Goal: Task Accomplishment & Management: Use online tool/utility

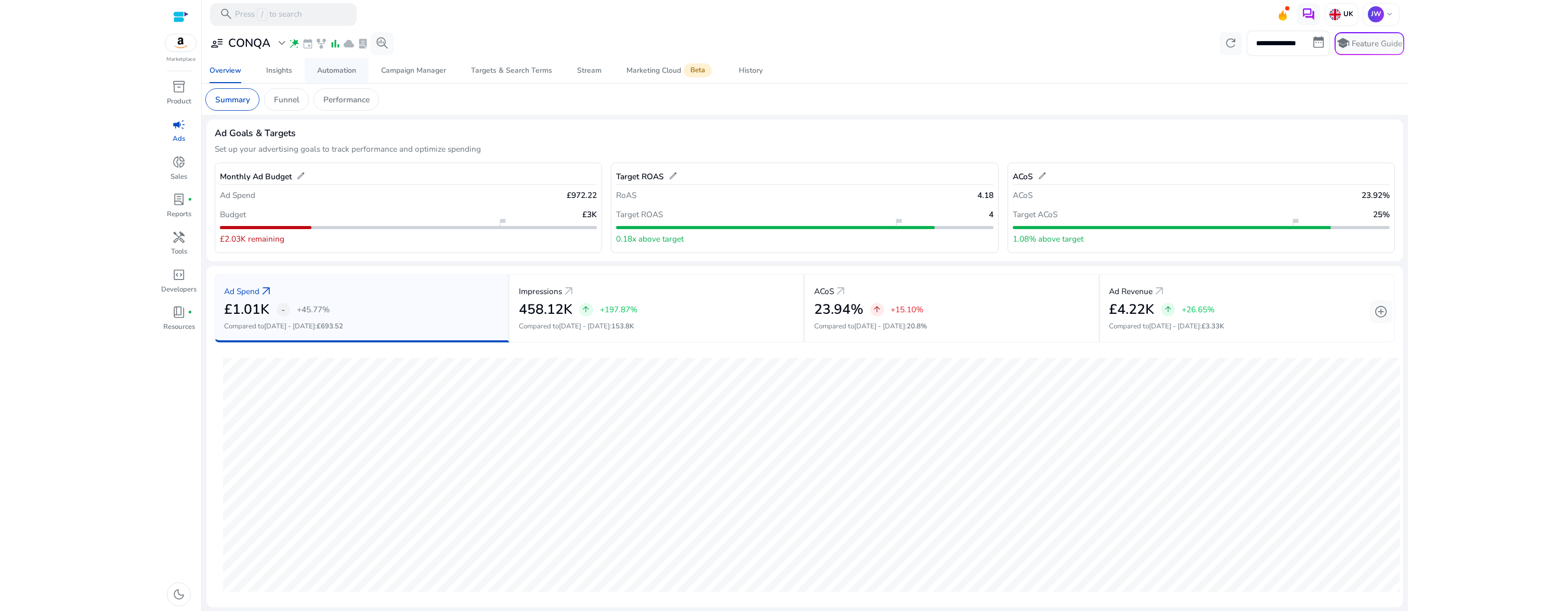
click at [344, 75] on span "Automation" at bounding box center [337, 71] width 39 height 25
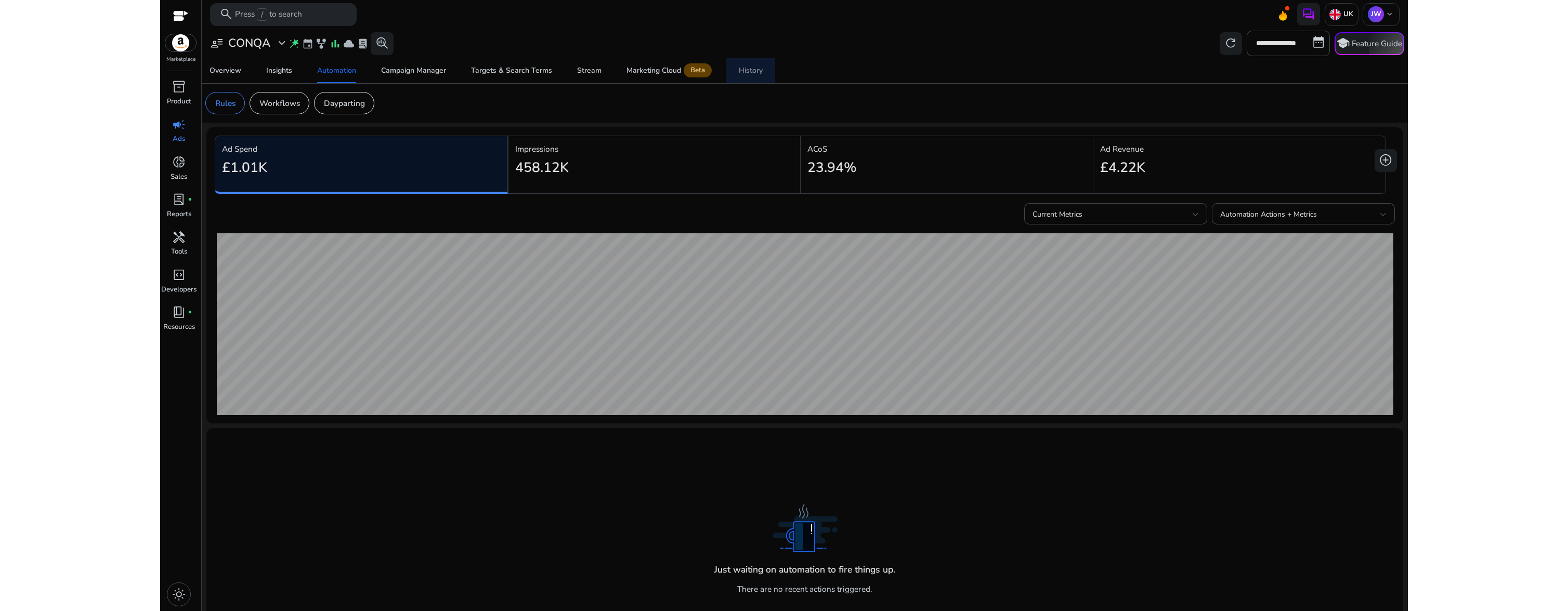
click at [751, 68] on div "History" at bounding box center [751, 71] width 24 height 7
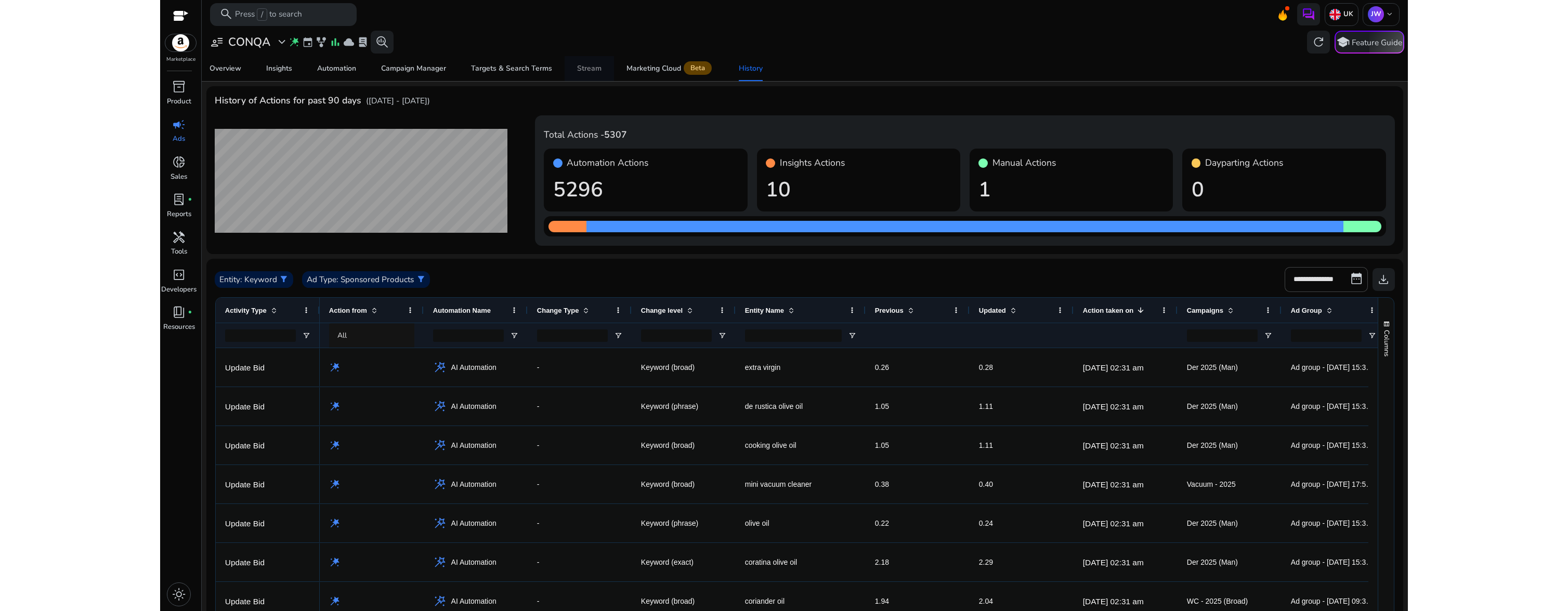
click at [593, 71] on div "Stream" at bounding box center [589, 69] width 24 height 7
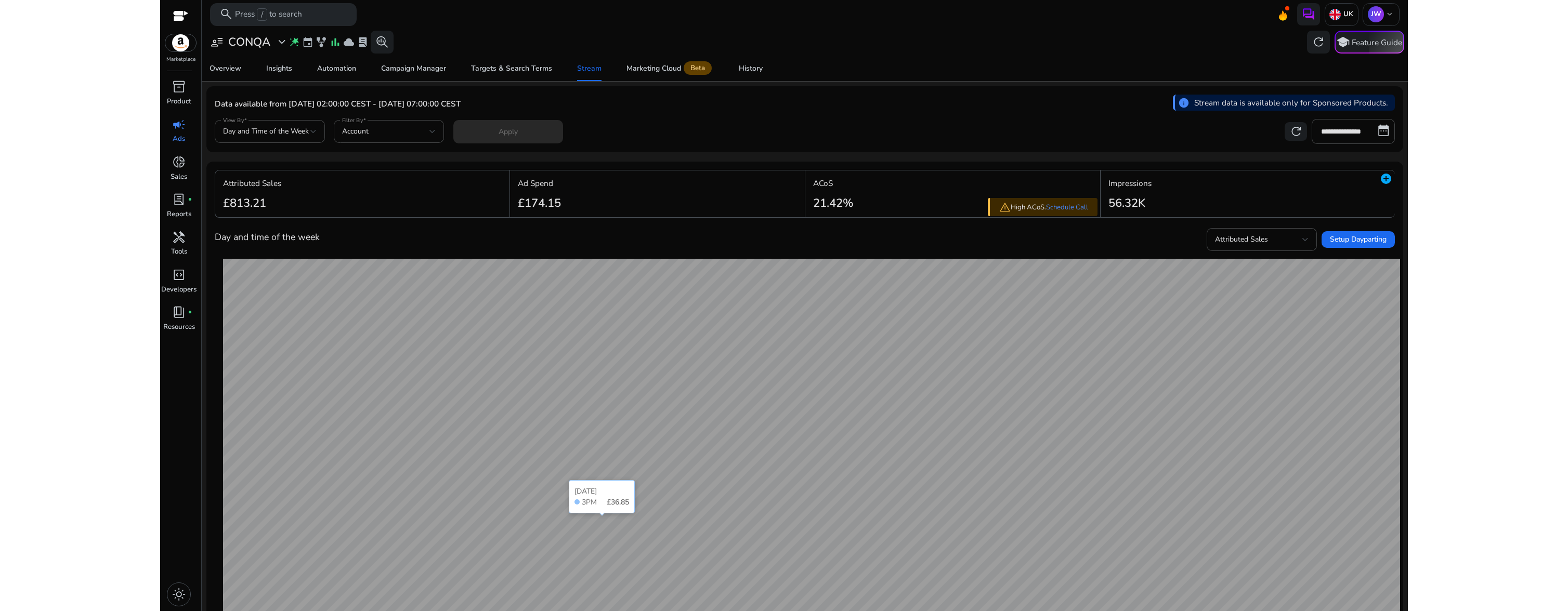
scroll to position [188, 0]
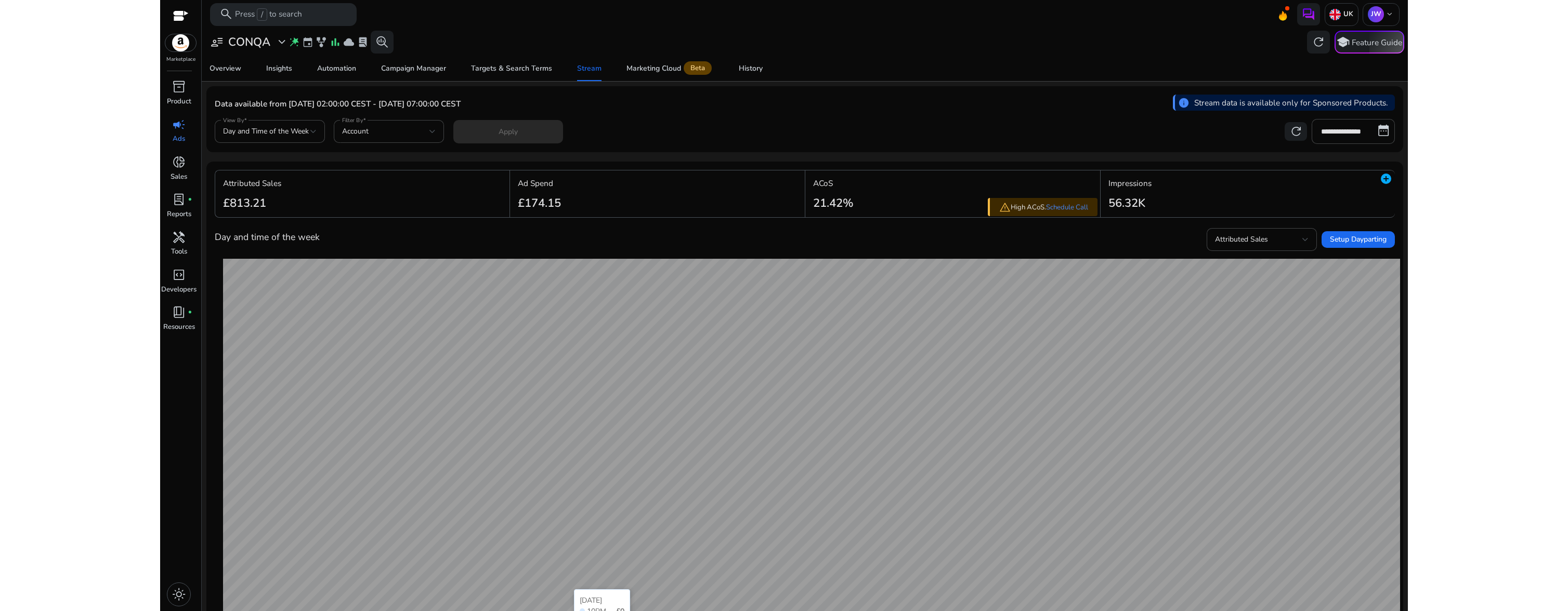
scroll to position [188, 0]
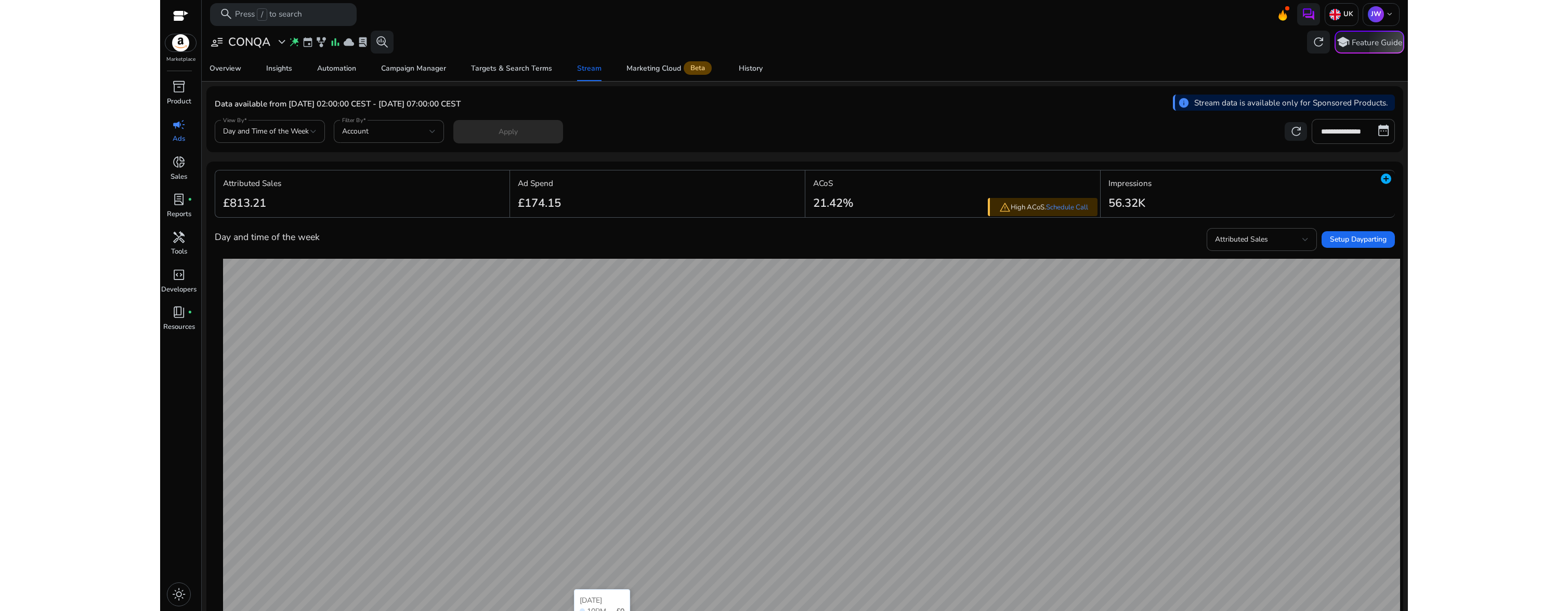
scroll to position [188, 0]
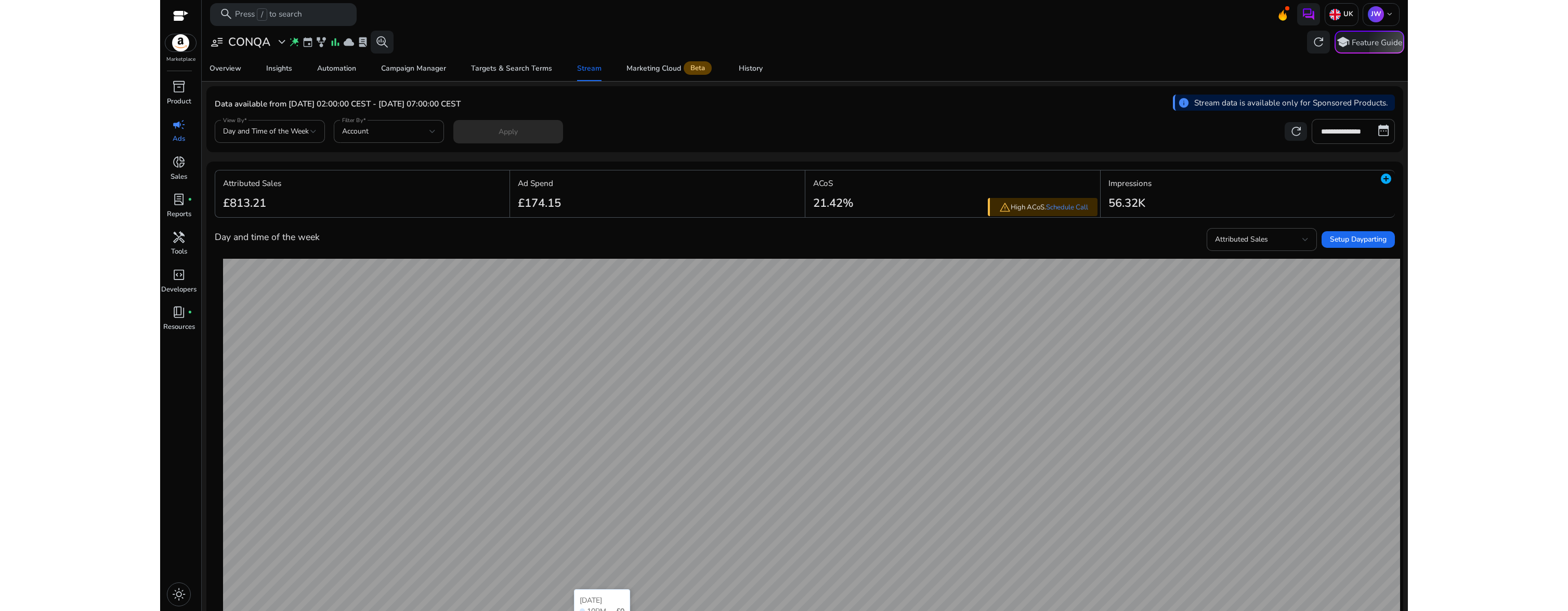
scroll to position [188, 0]
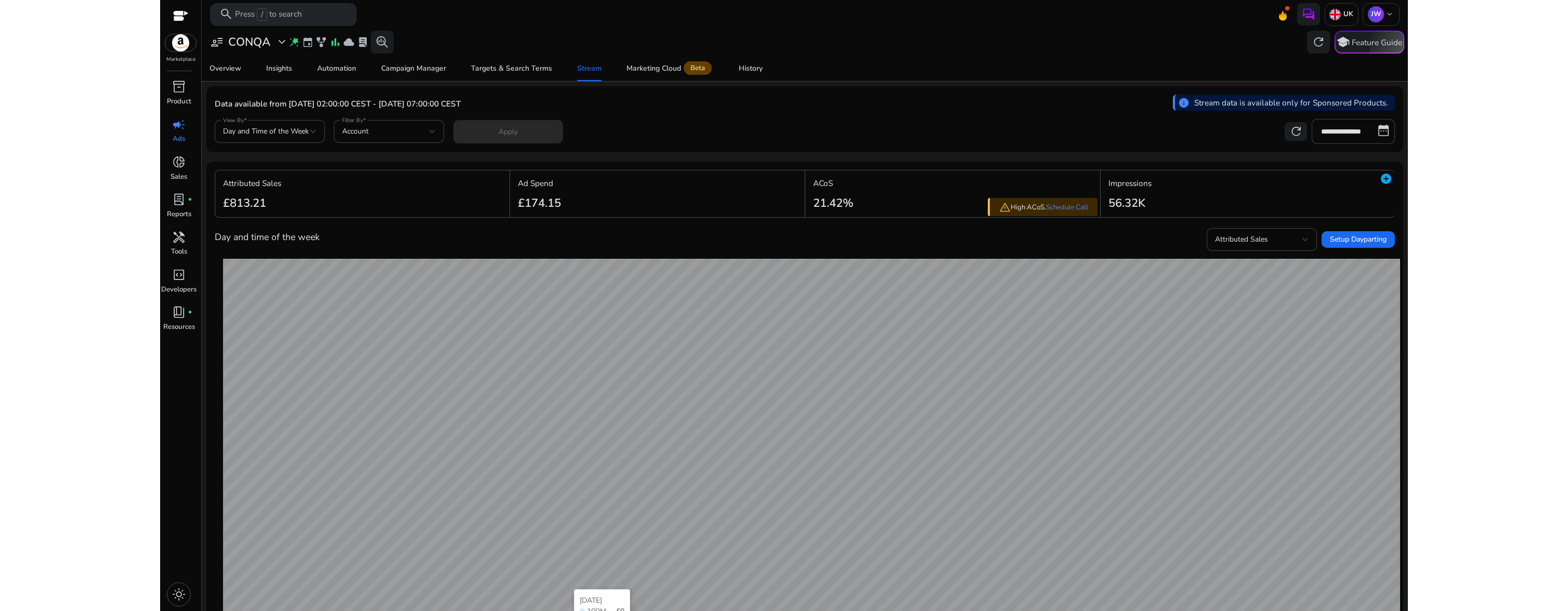
scroll to position [188, 0]
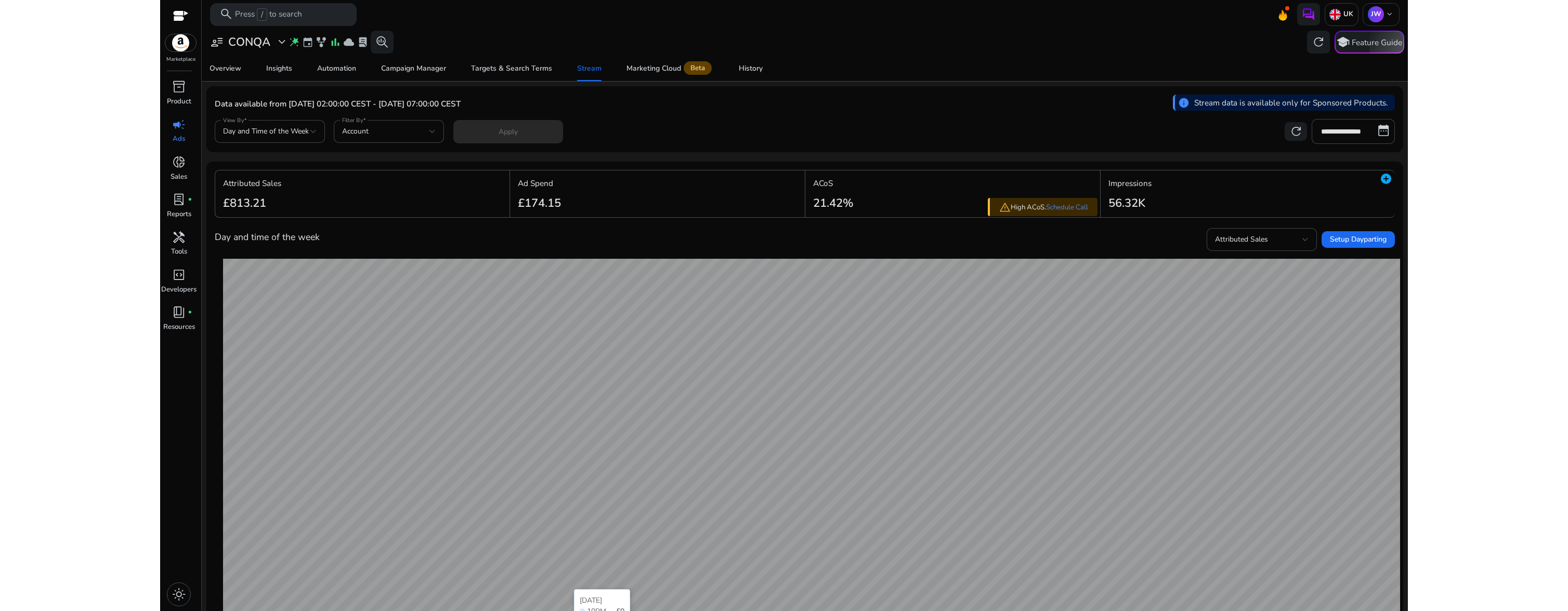
scroll to position [188, 0]
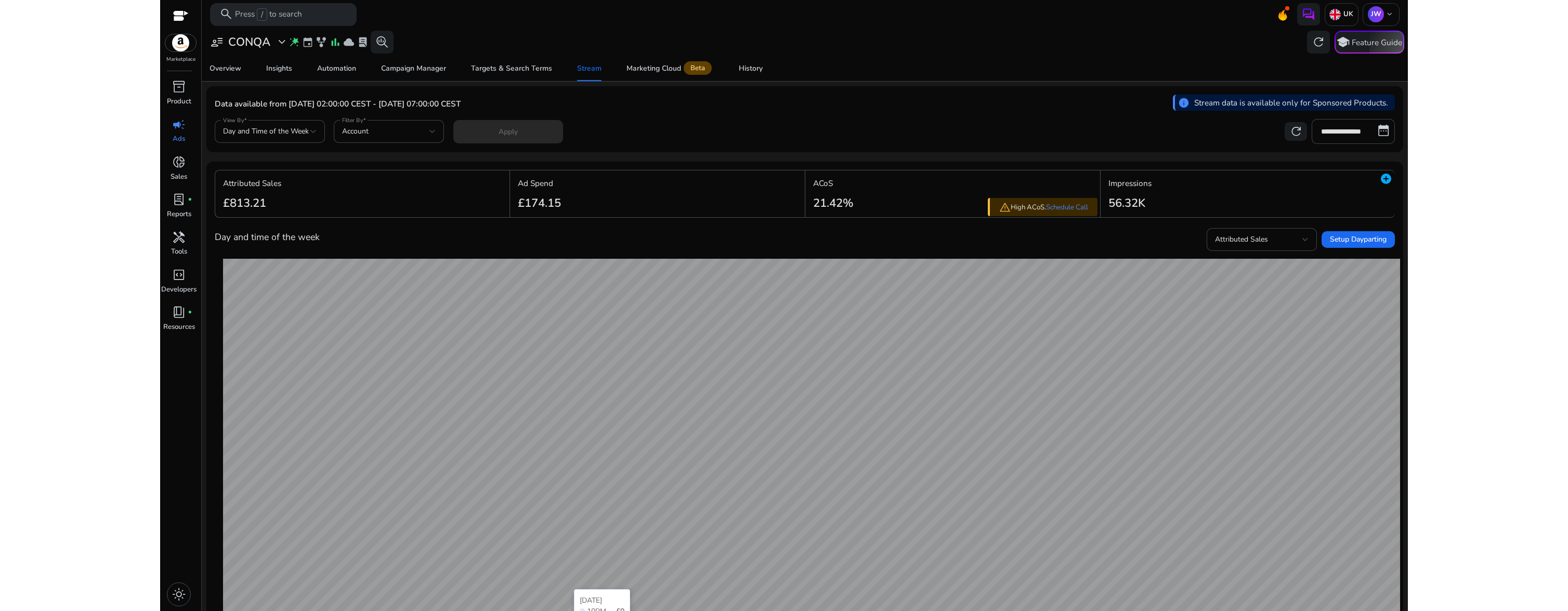
scroll to position [188, 0]
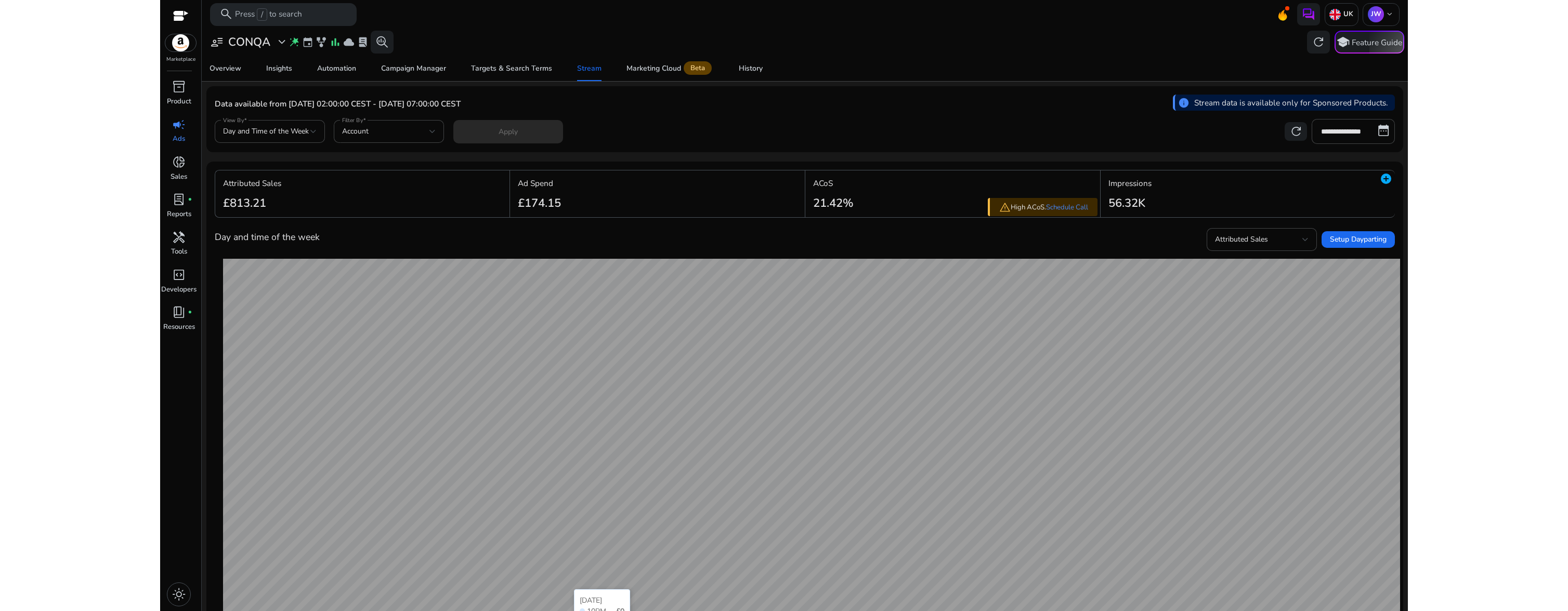
scroll to position [188, 0]
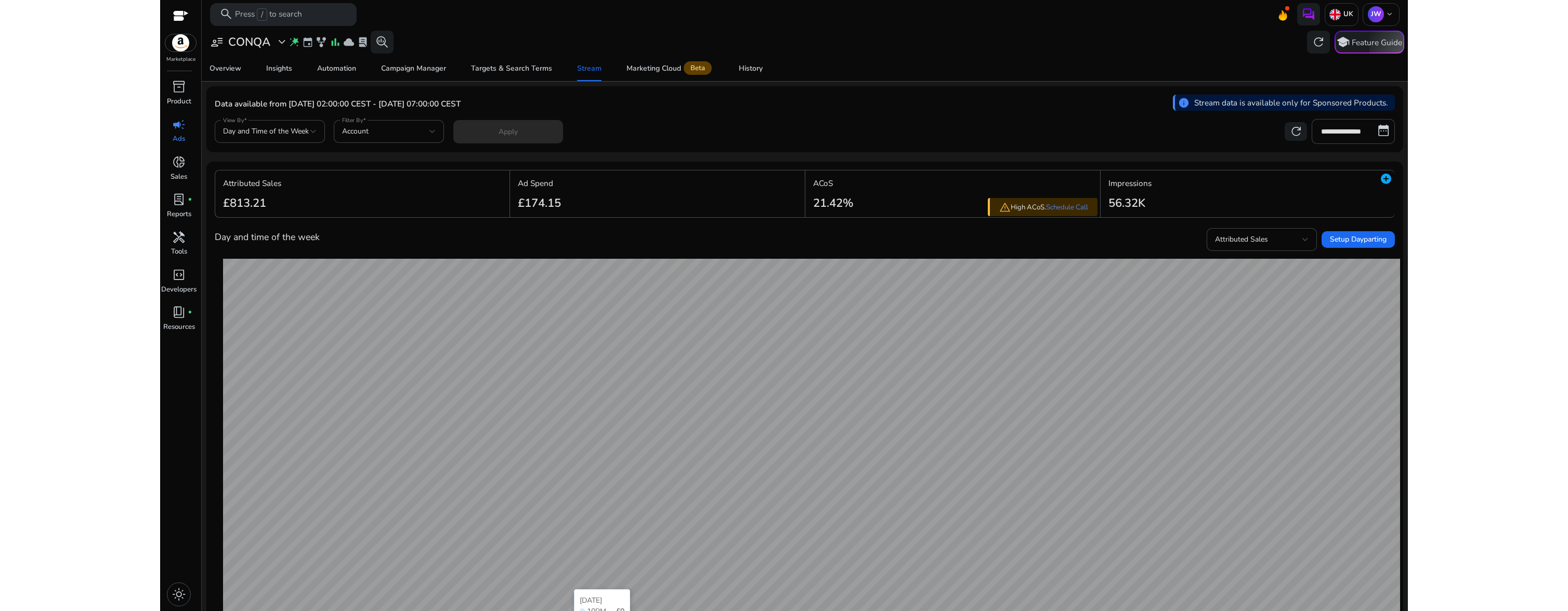
scroll to position [188, 0]
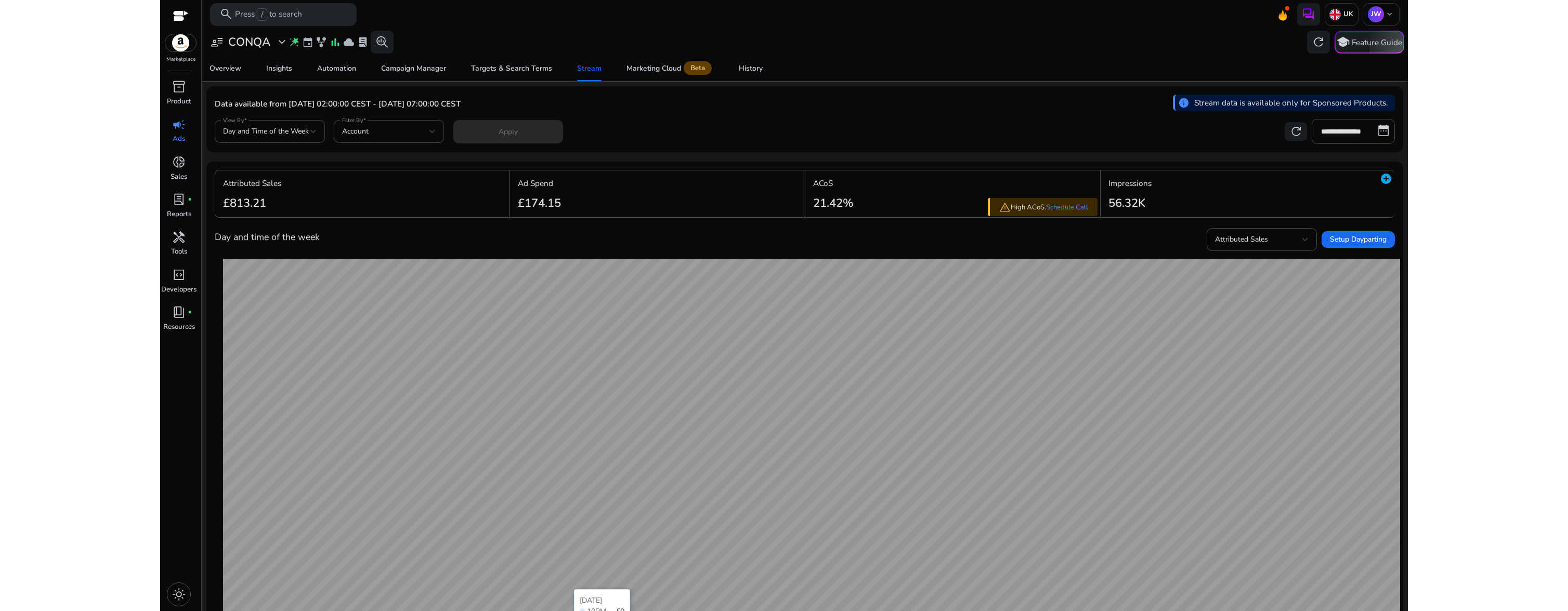
scroll to position [188, 0]
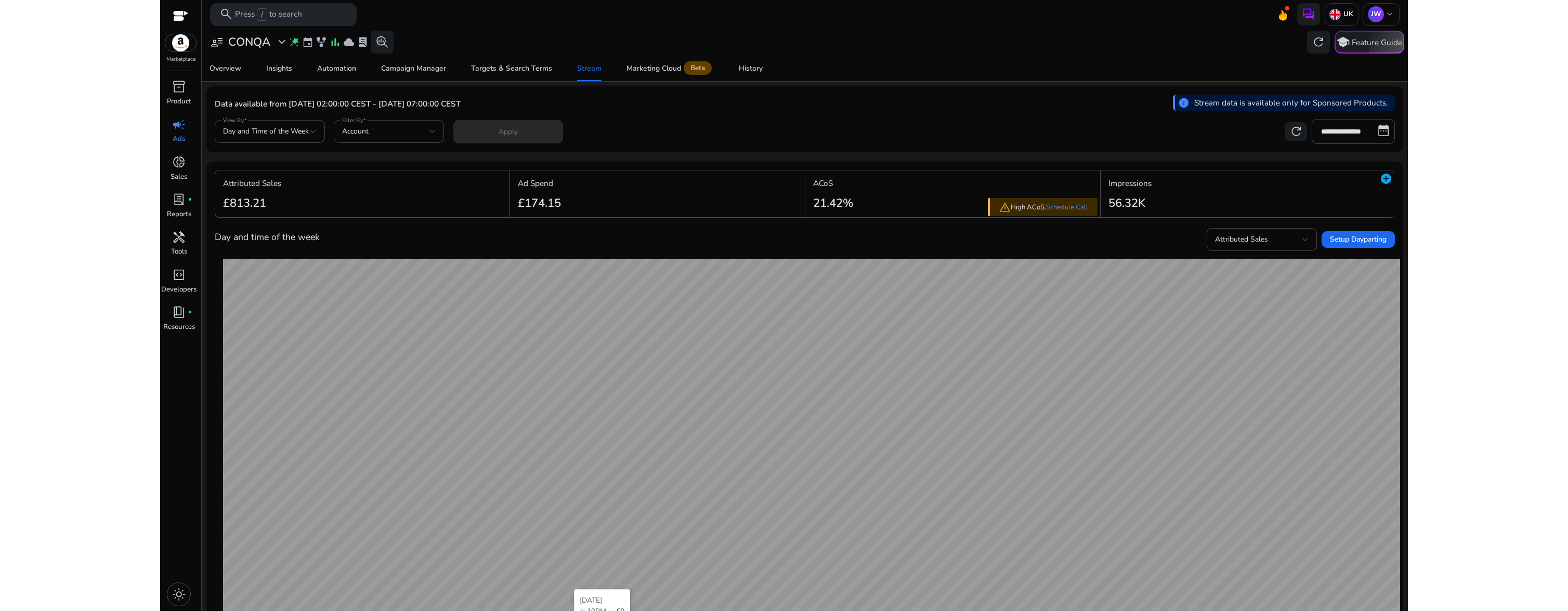
scroll to position [188, 0]
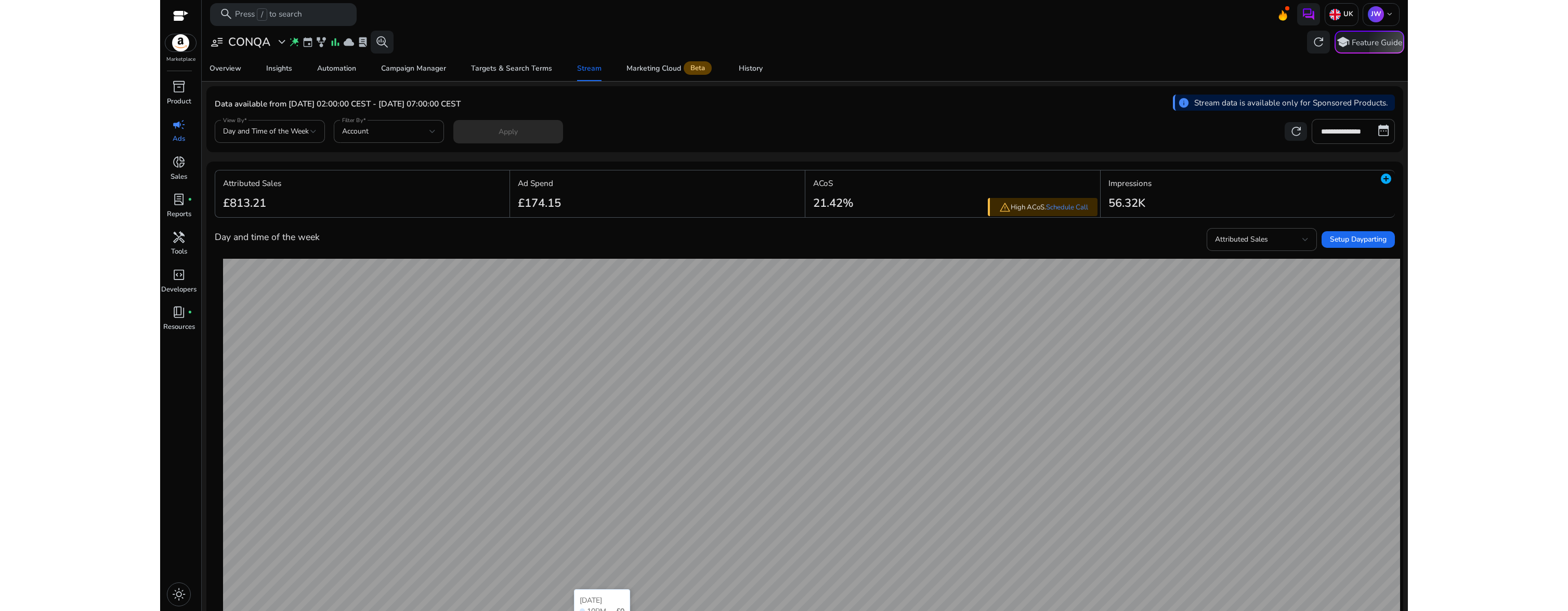
scroll to position [188, 0]
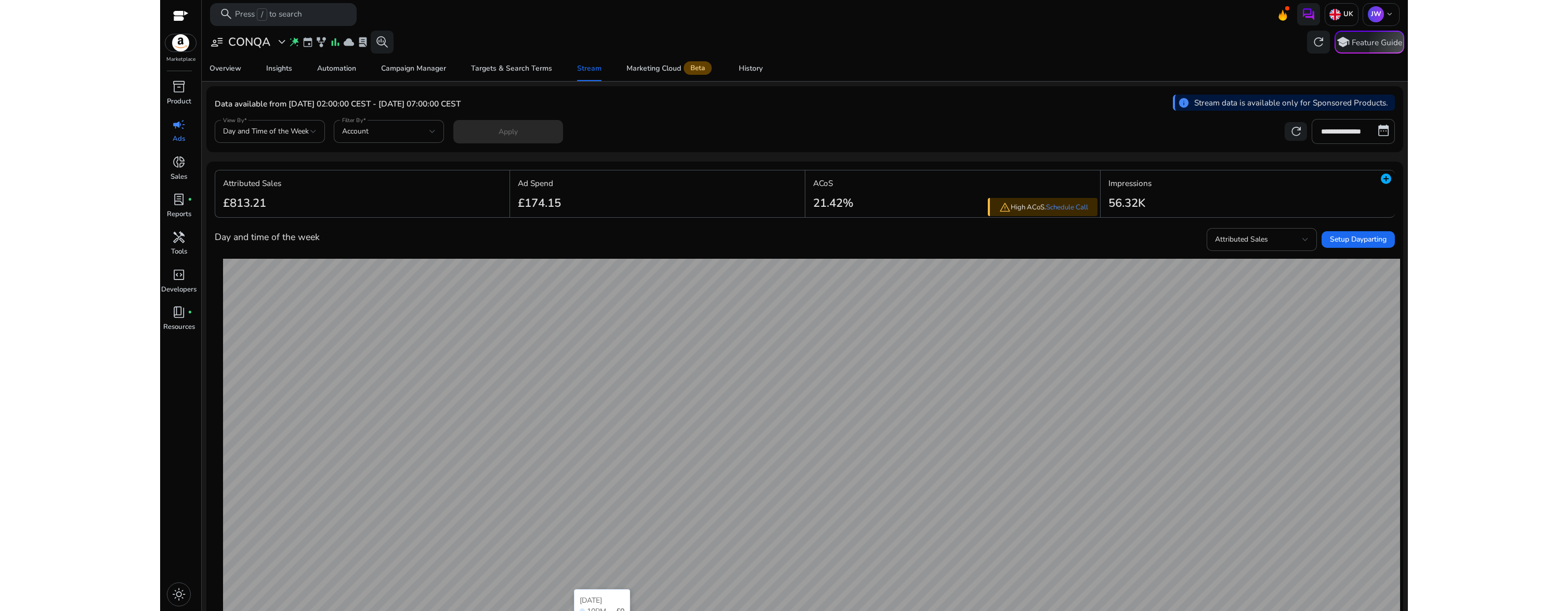
scroll to position [188, 0]
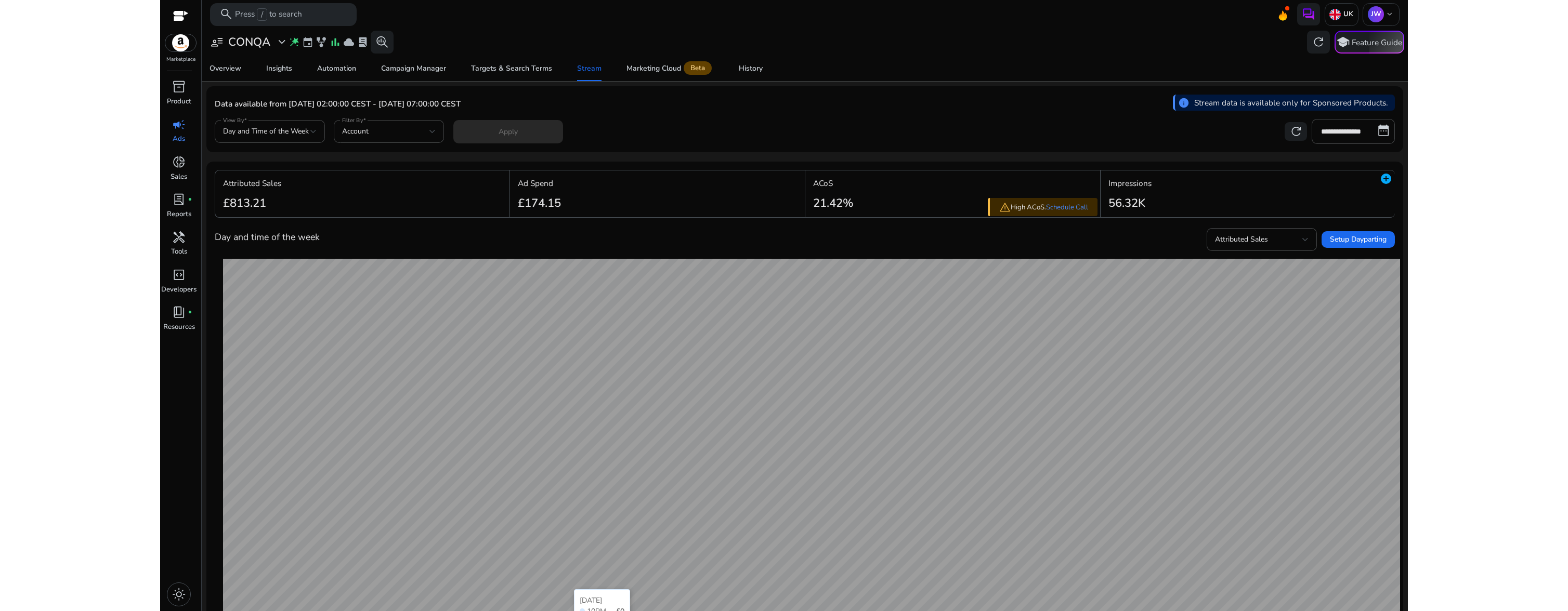
scroll to position [188, 0]
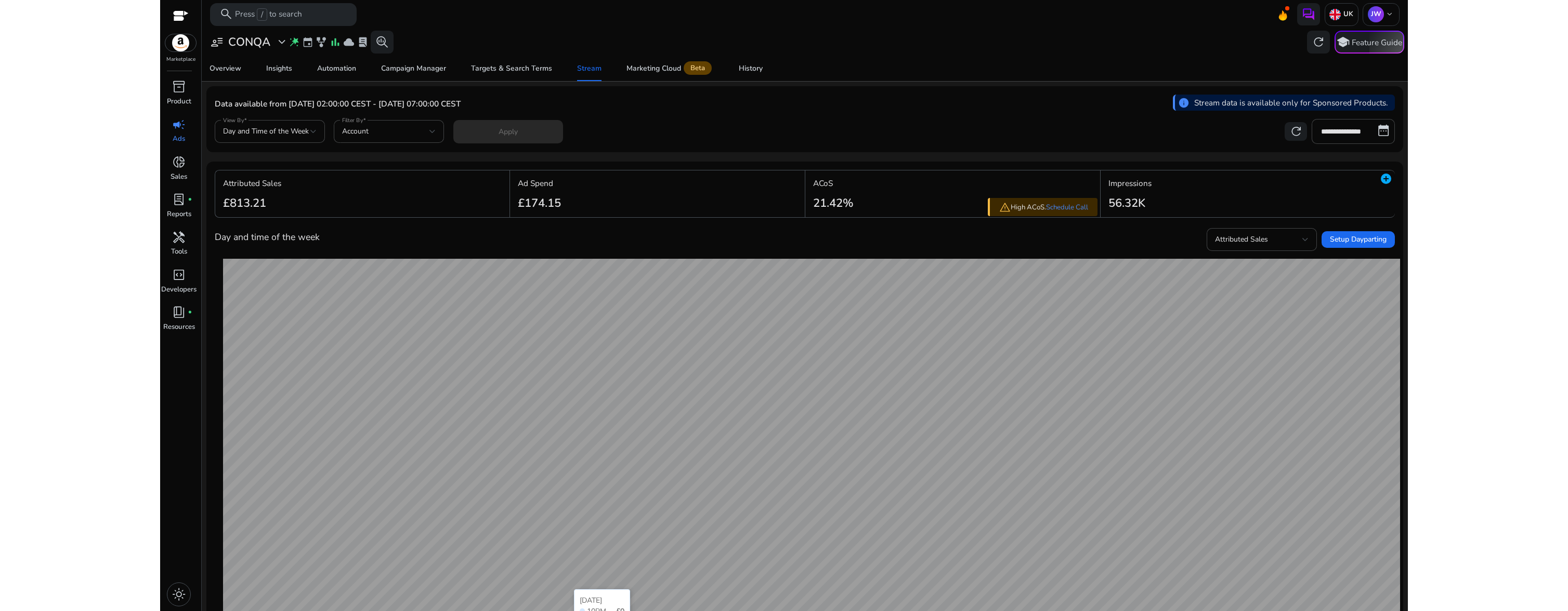
scroll to position [188, 0]
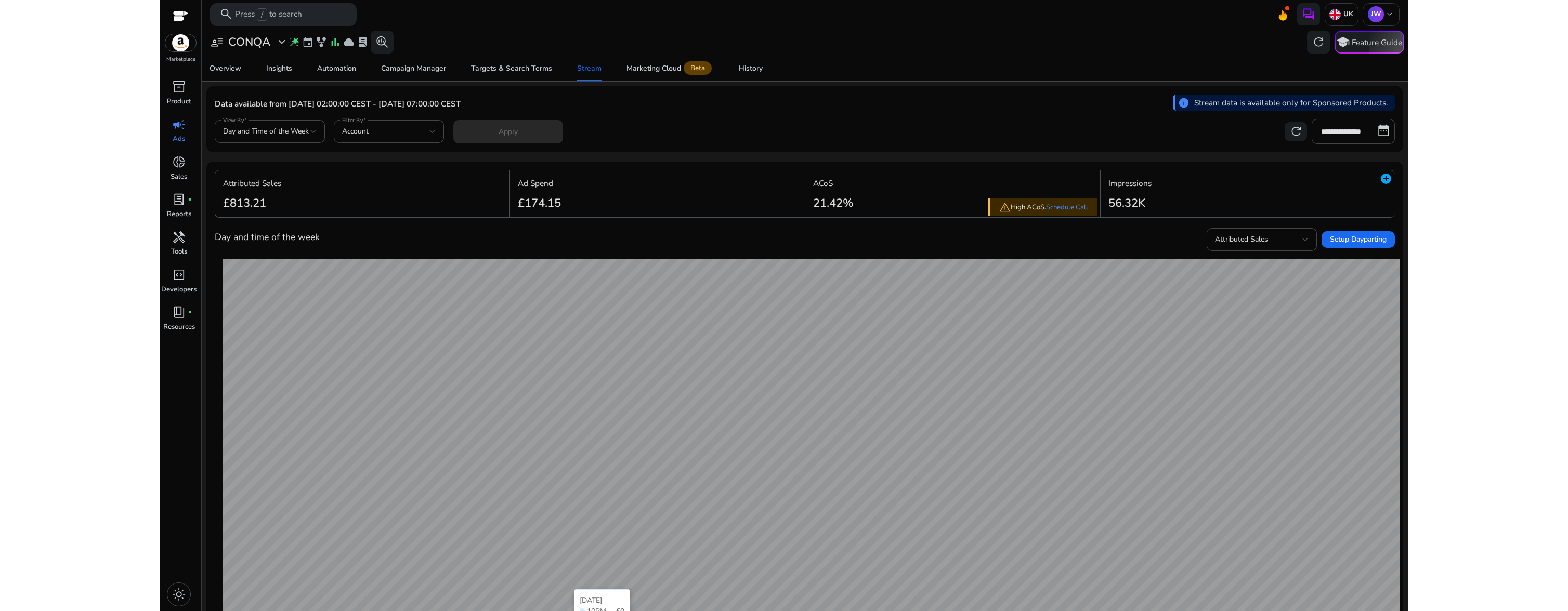
scroll to position [188, 0]
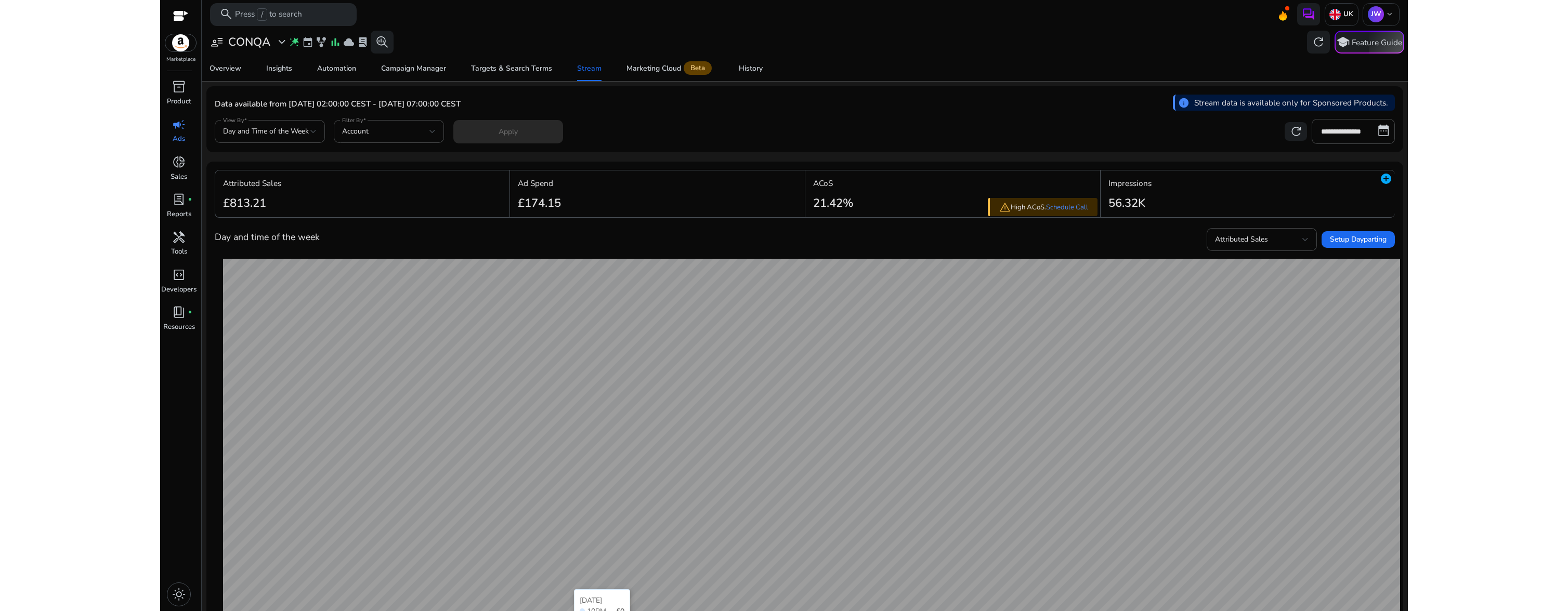
scroll to position [188, 0]
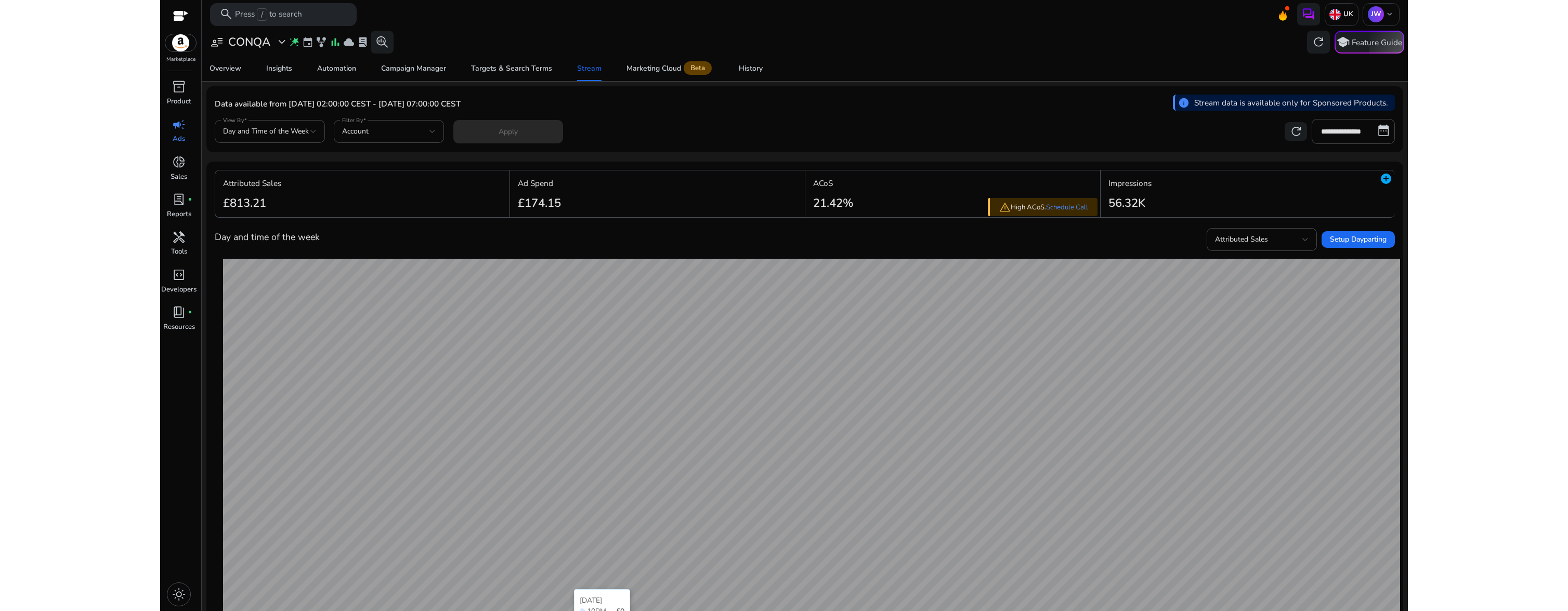
scroll to position [188, 0]
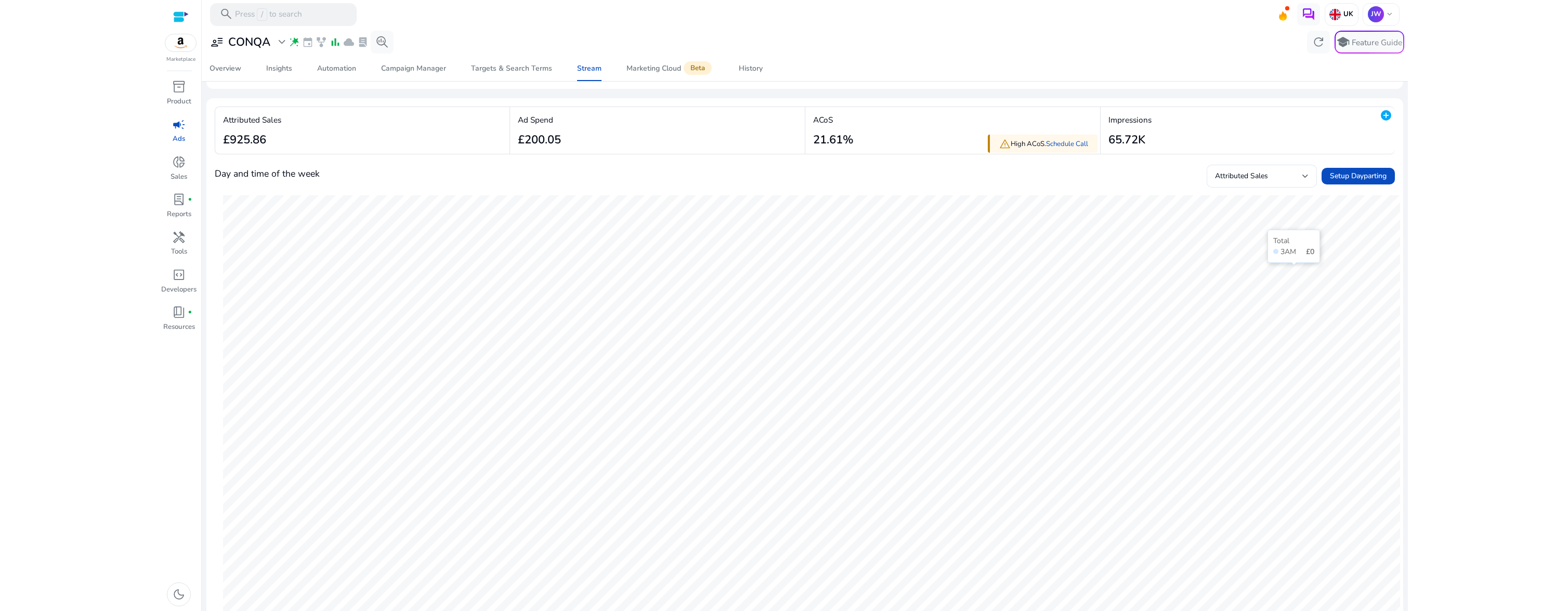
scroll to position [30, 0]
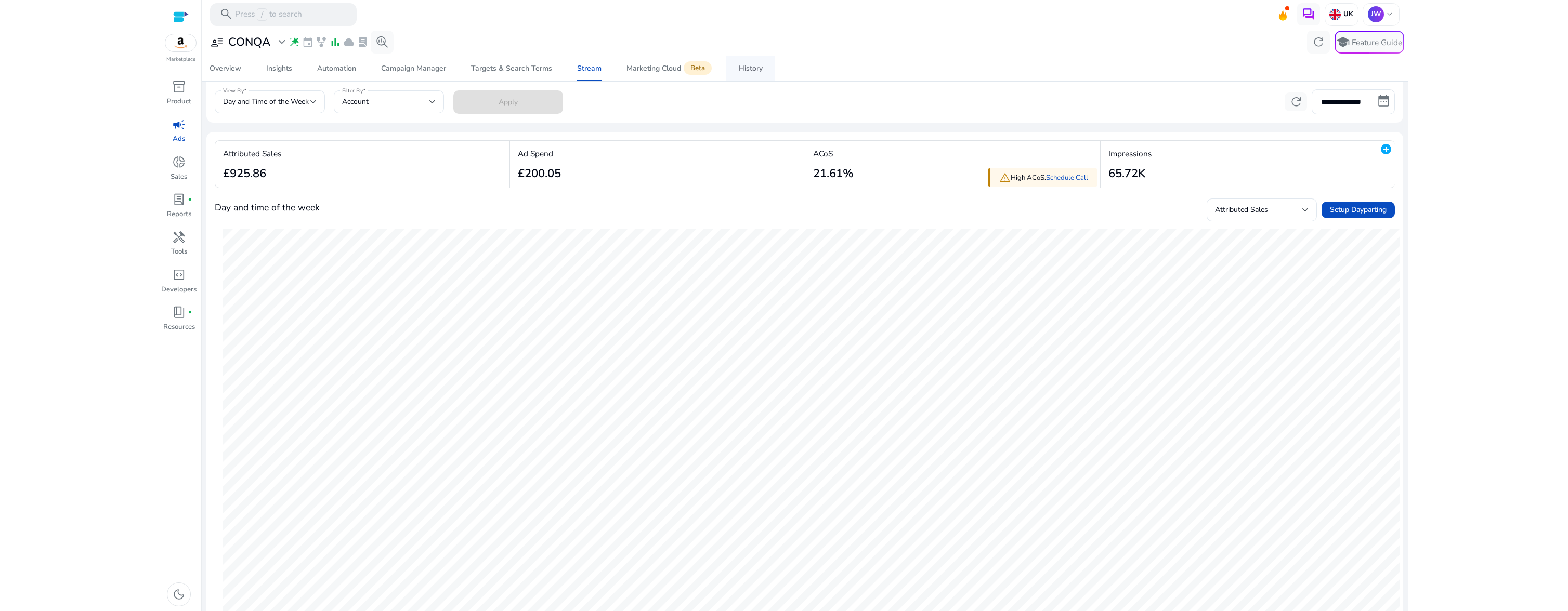
click at [761, 72] on div "History" at bounding box center [751, 69] width 24 height 7
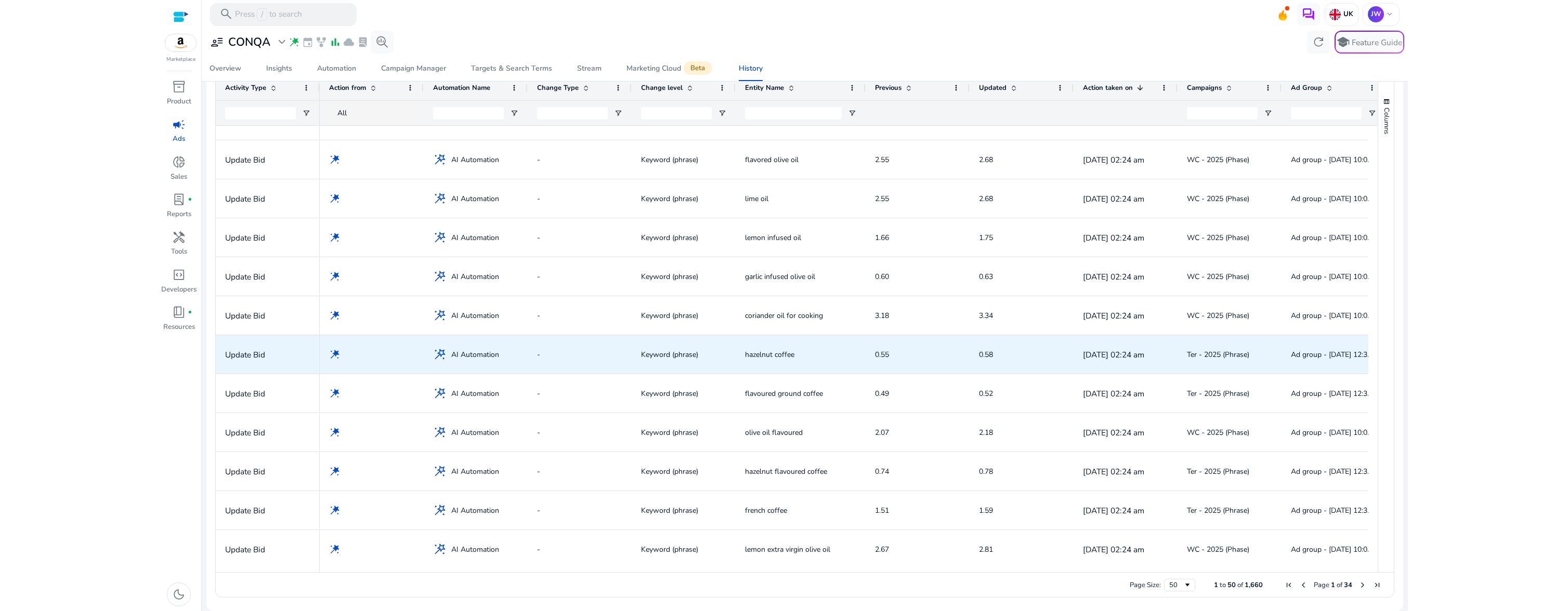
scroll to position [1512, 0]
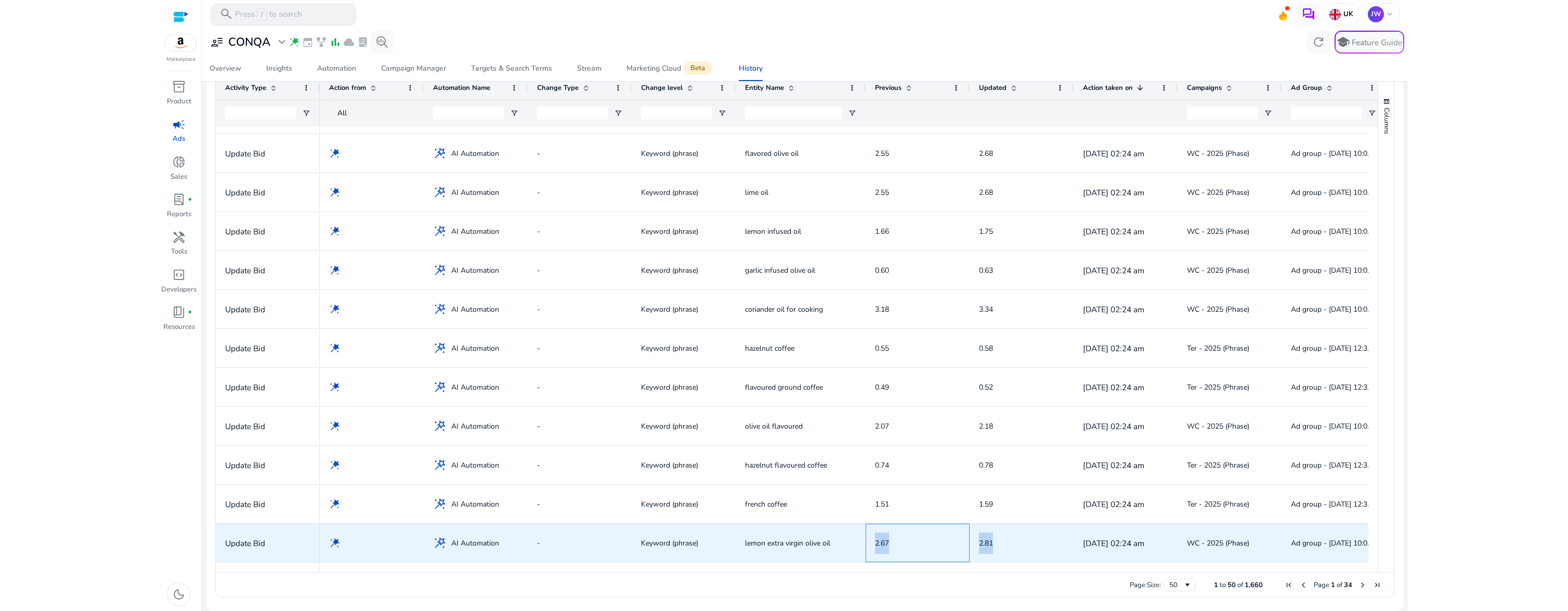
drag, startPoint x: 875, startPoint y: 544, endPoint x: 1006, endPoint y: 544, distance: 131.0
click at [1006, 544] on div "wand_stars wand_stars AI Automation - Keyword (phrase) lemon extra virgin olive…" at bounding box center [852, 543] width 1066 height 39
click at [1046, 547] on span "2.81" at bounding box center [1021, 543] width 85 height 21
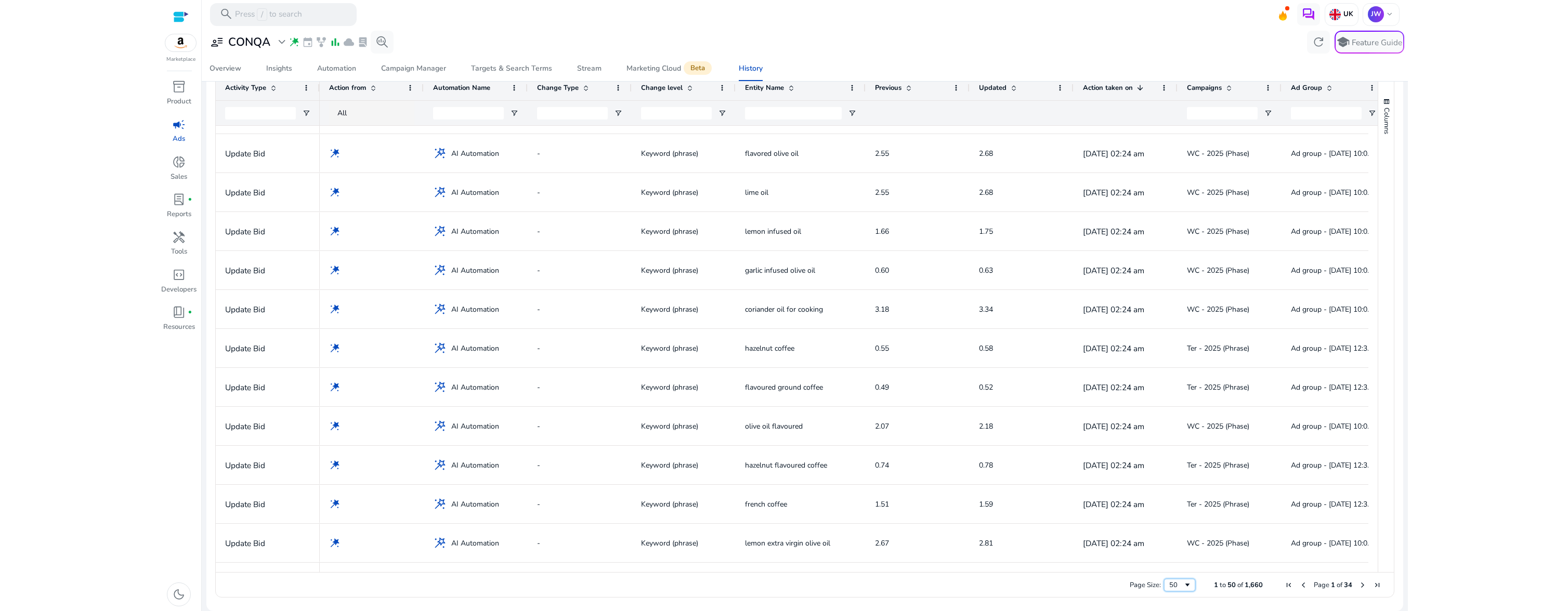
click at [1174, 587] on div "50" at bounding box center [1176, 585] width 14 height 9
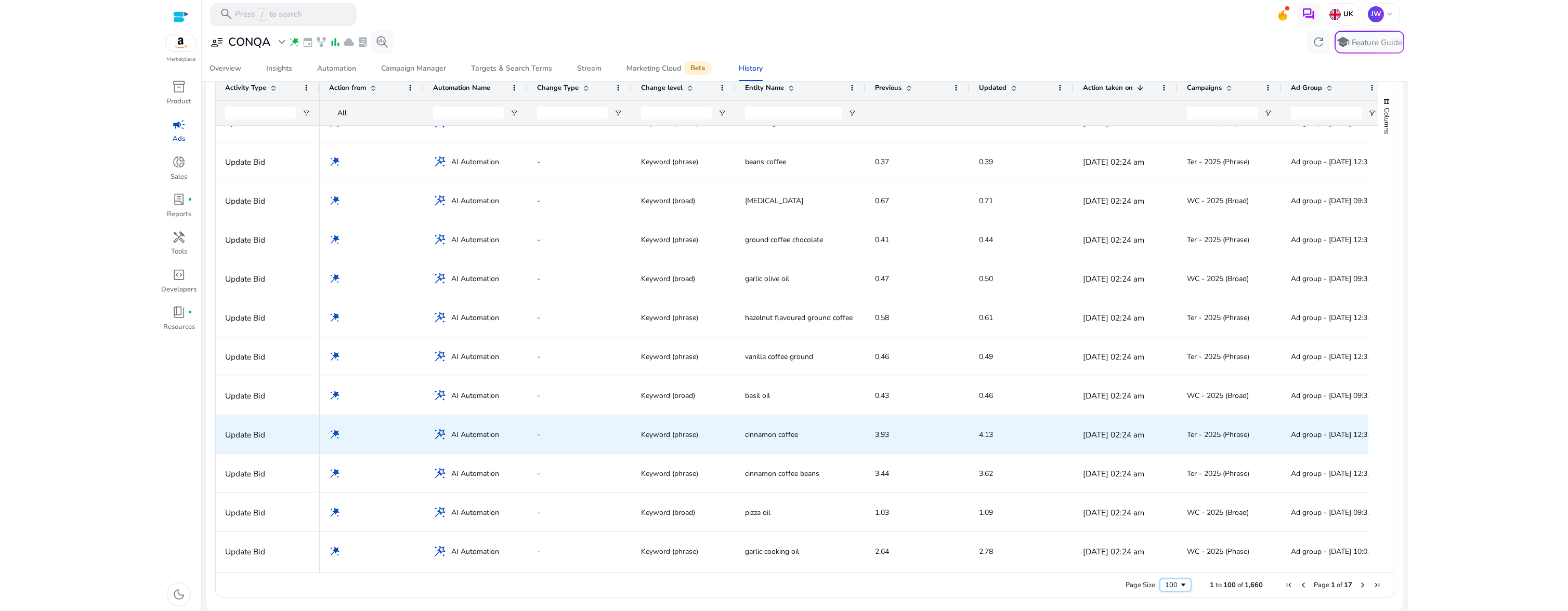
scroll to position [3042, 0]
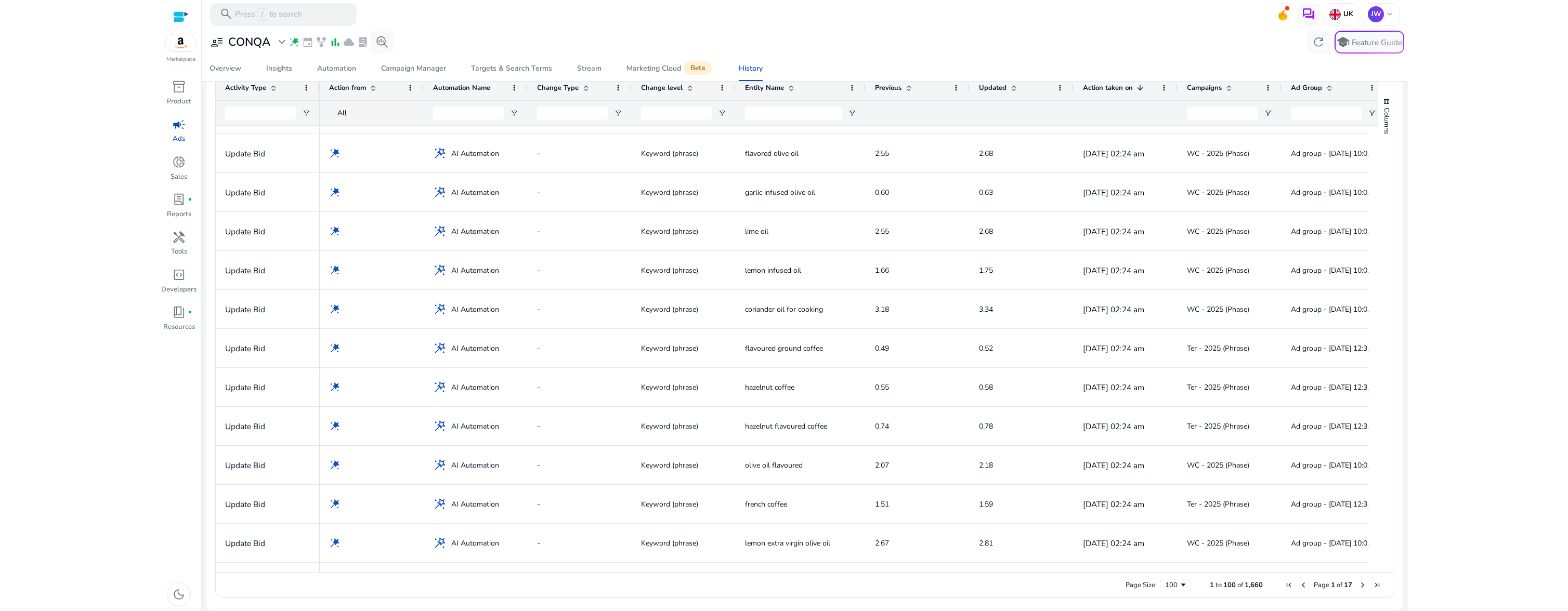
click at [1359, 587] on span "Next Page" at bounding box center [1363, 585] width 9 height 9
click at [1359, 587] on span "Next Page" at bounding box center [1363, 585] width 9 height 9
click at [1166, 91] on span at bounding box center [1164, 88] width 9 height 9
click at [1433, 215] on html "**********" at bounding box center [784, 306] width 1568 height 611
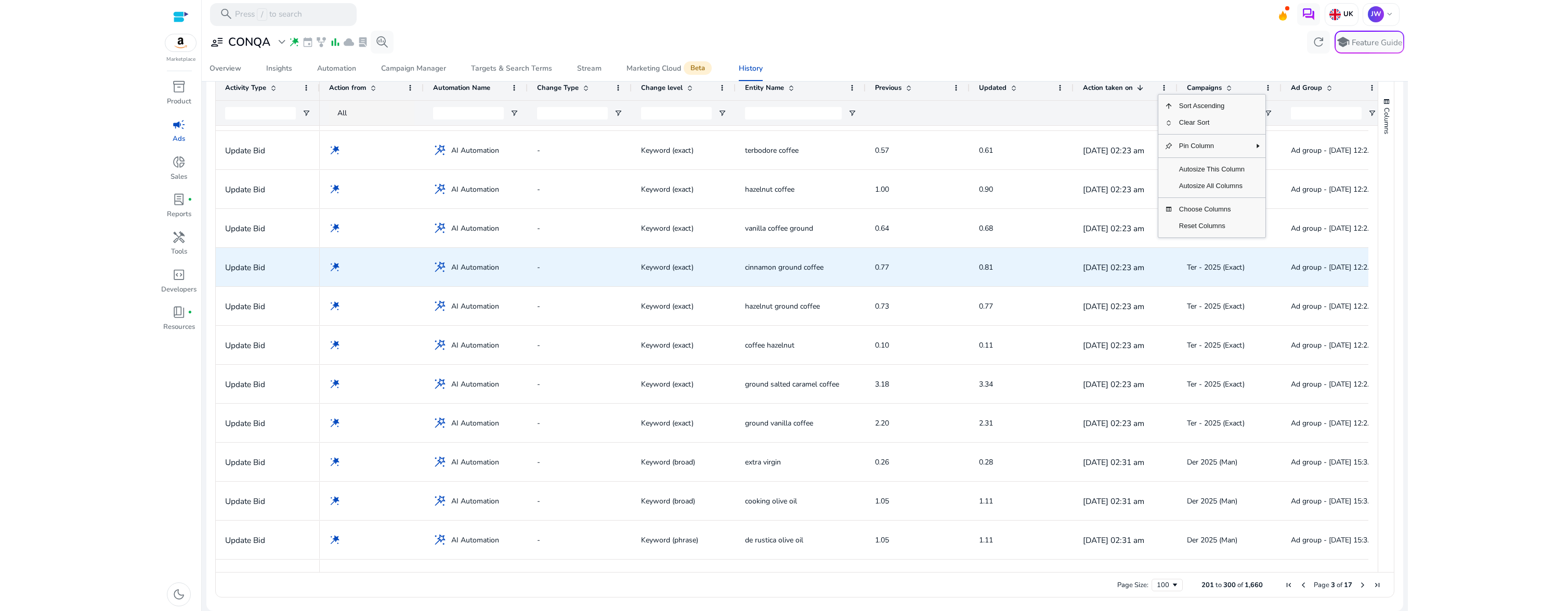
click at [1300, 271] on span "Ad group - 05/06/2025 12:26:24.813" at bounding box center [1343, 267] width 105 height 10
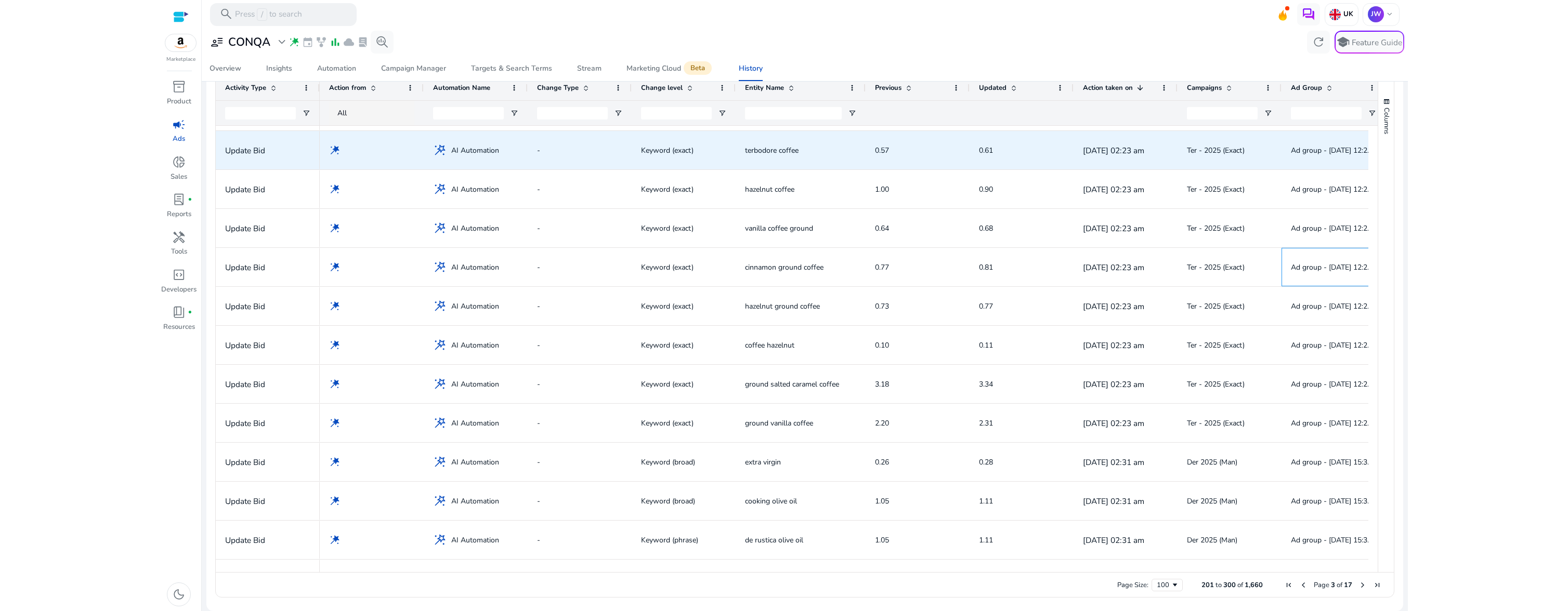
scroll to position [0, 0]
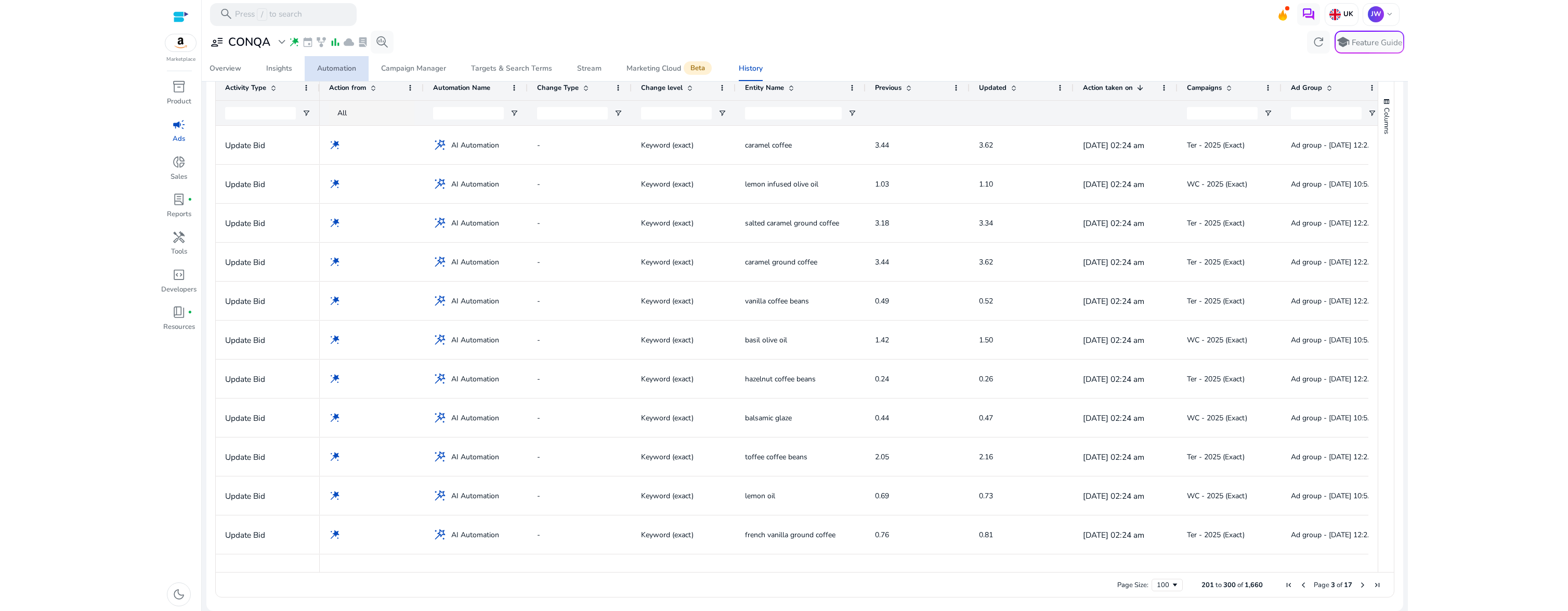
click at [344, 69] on div "Automation" at bounding box center [337, 69] width 39 height 7
